Goal: Task Accomplishment & Management: Manage account settings

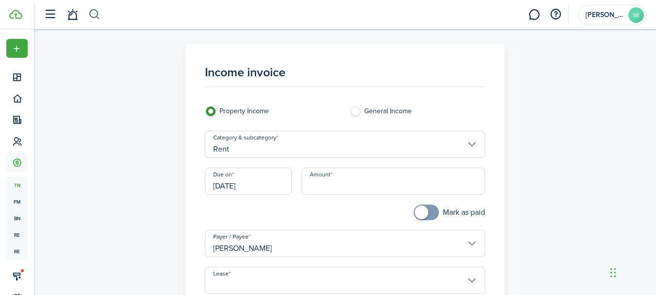
click at [91, 14] on button "button" at bounding box center [94, 14] width 12 height 17
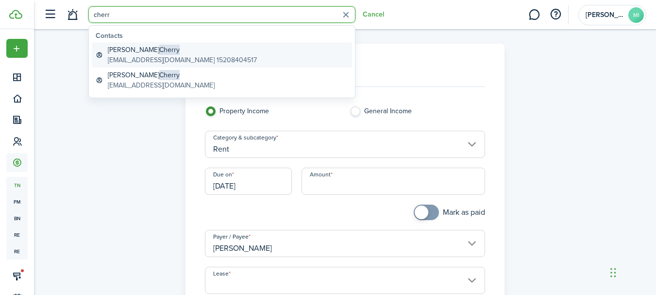
type input "cherr"
click at [188, 48] on global-search-item-title "[PERSON_NAME]" at bounding box center [182, 50] width 149 height 10
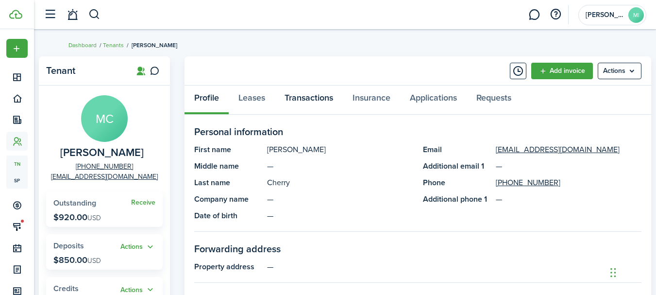
click at [336, 95] on link "Transactions" at bounding box center [309, 99] width 68 height 29
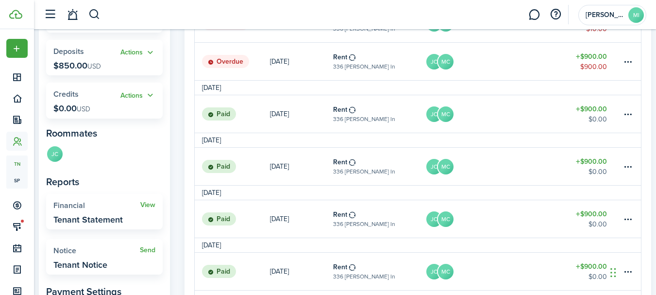
scroll to position [146, 0]
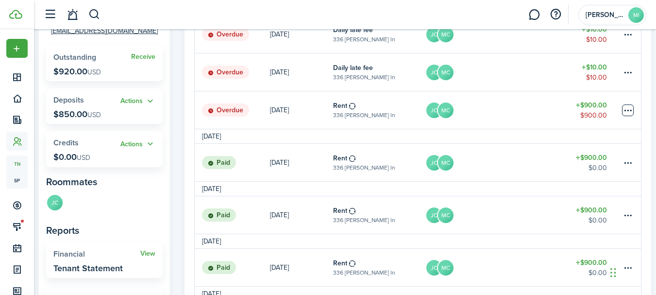
click at [626, 113] on table-menu-btn-icon at bounding box center [628, 110] width 12 height 12
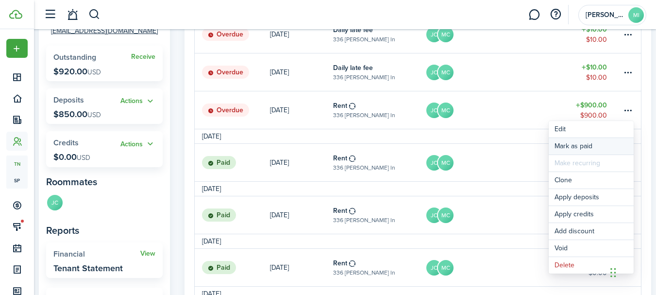
click at [604, 146] on link "Mark as paid" at bounding box center [591, 146] width 85 height 17
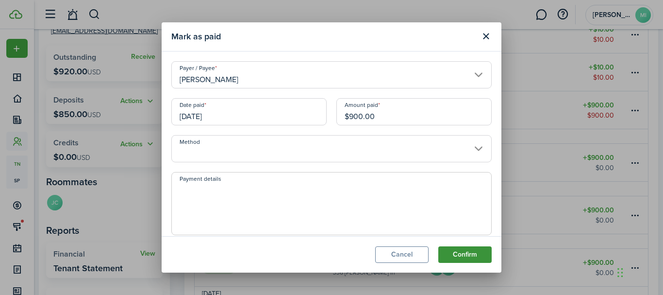
click at [474, 253] on button "Confirm" at bounding box center [465, 254] width 53 height 17
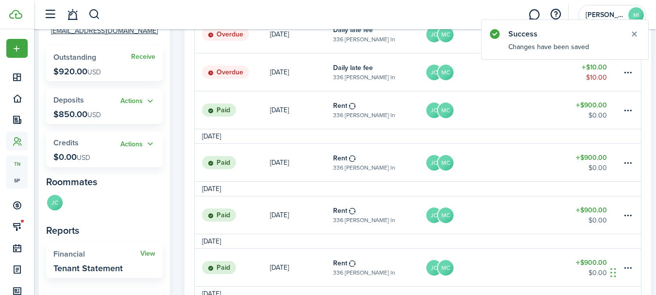
scroll to position [49, 0]
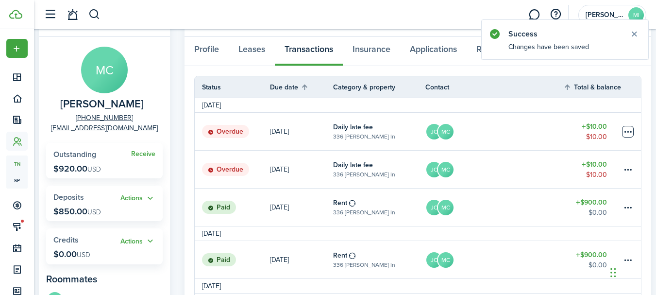
drag, startPoint x: 633, startPoint y: 131, endPoint x: 626, endPoint y: 125, distance: 8.3
click at [633, 131] on table-menu-btn-icon at bounding box center [628, 132] width 12 height 12
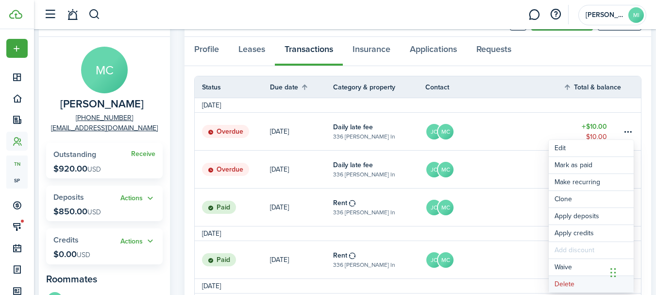
click at [576, 283] on button "Delete" at bounding box center [591, 284] width 85 height 17
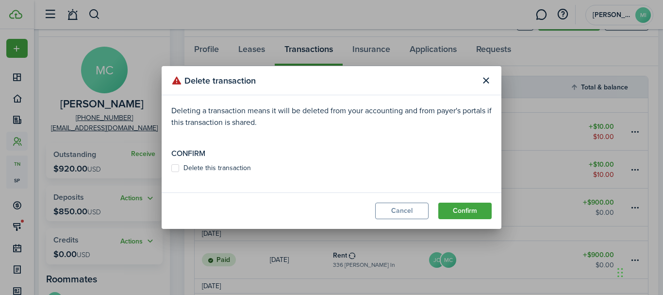
click at [230, 165] on label "Delete this transaction" at bounding box center [211, 168] width 80 height 8
click at [171, 168] on input "Delete this transaction" at bounding box center [171, 168] width 0 height 0
checkbox input "true"
click at [460, 207] on button "Confirm" at bounding box center [465, 211] width 53 height 17
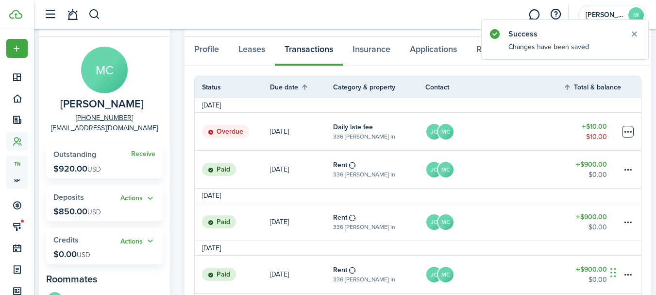
click at [629, 131] on table-menu-btn-icon at bounding box center [628, 132] width 12 height 12
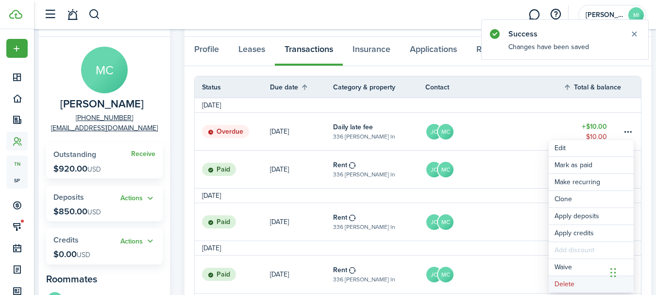
click at [583, 282] on button "Delete" at bounding box center [591, 284] width 85 height 17
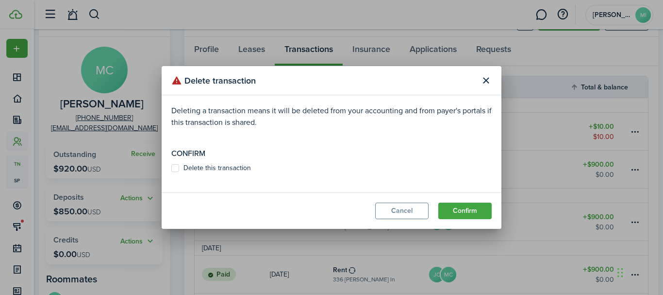
click at [243, 167] on label "Delete this transaction" at bounding box center [211, 168] width 80 height 8
click at [171, 168] on input "Delete this transaction" at bounding box center [171, 168] width 0 height 0
checkbox input "true"
click at [482, 209] on button "Confirm" at bounding box center [465, 211] width 53 height 17
